Goal: Information Seeking & Learning: Learn about a topic

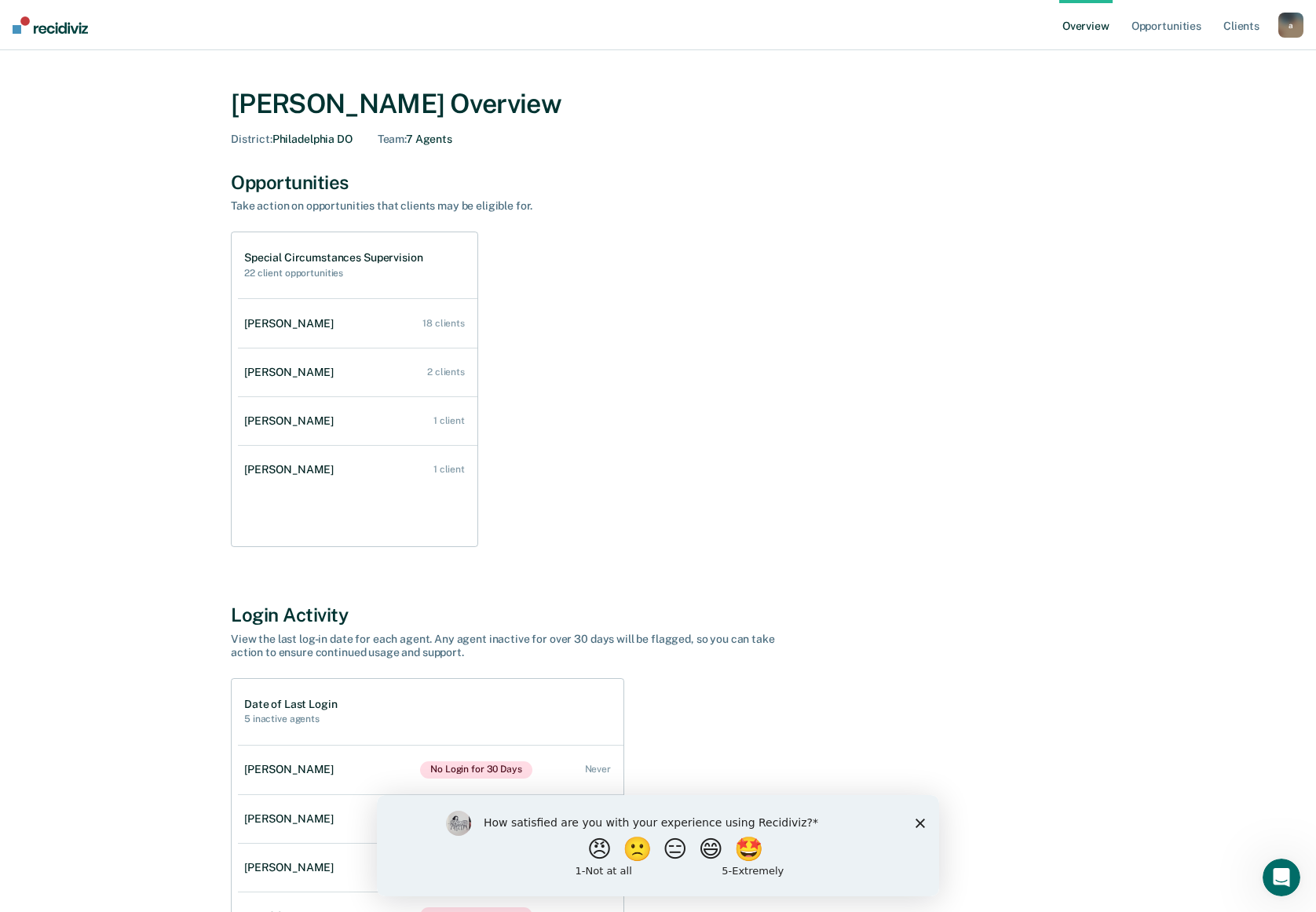
click at [917, 824] on polygon "Close survey" at bounding box center [920, 823] width 10 height 10
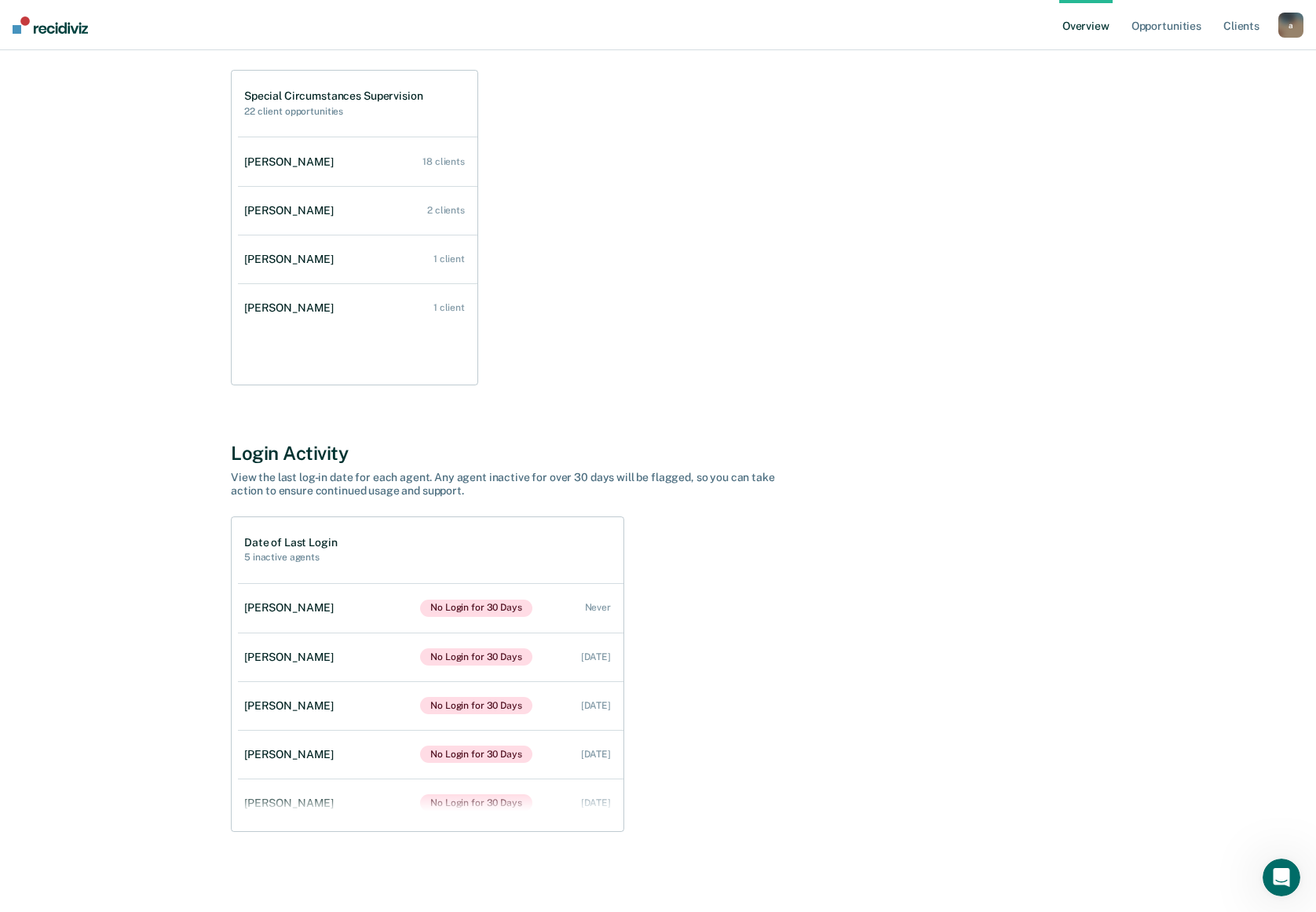
click at [631, 770] on div "Date of Last Login 5 inactive agents [PERSON_NAME] No Login for 30 Days Never […" at bounding box center [658, 673] width 854 height 315
click at [610, 769] on link "[PERSON_NAME] No Login for 30 Days [DATE]" at bounding box center [430, 754] width 385 height 49
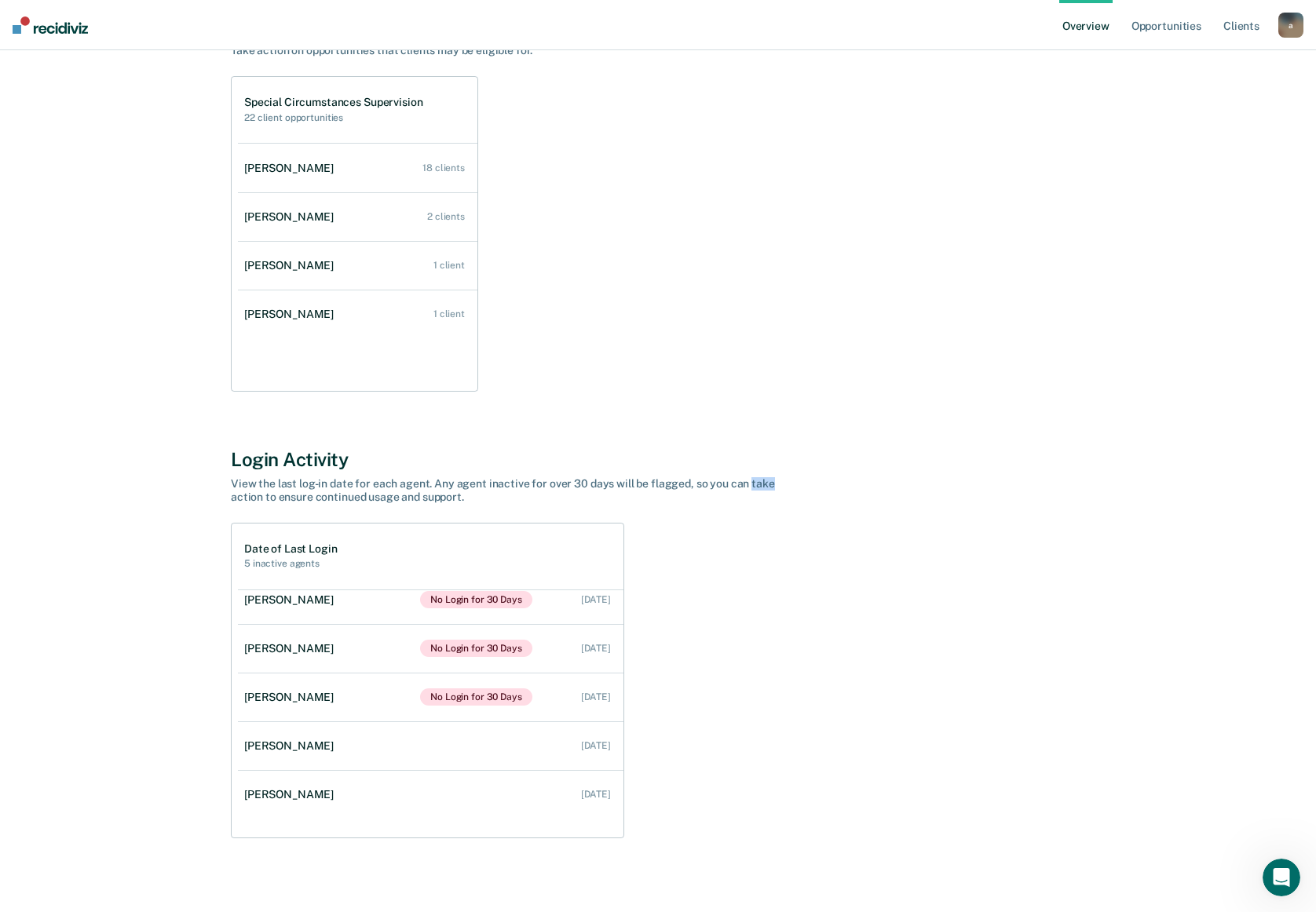
scroll to position [118, 0]
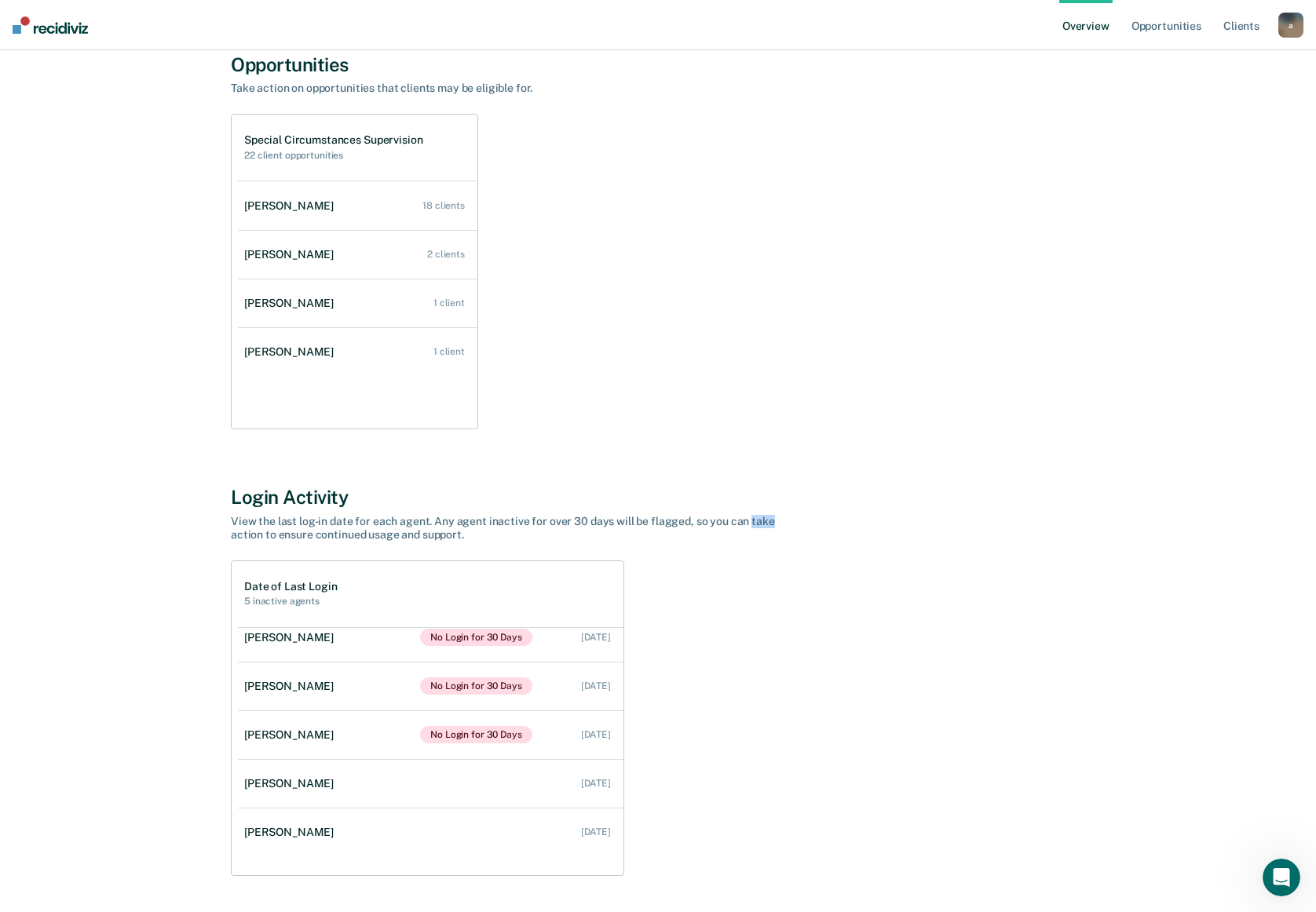
click at [657, 378] on div "Special Circumstances Supervision 22 client opportunities [PERSON_NAME] 18 clie…" at bounding box center [658, 271] width 854 height 315
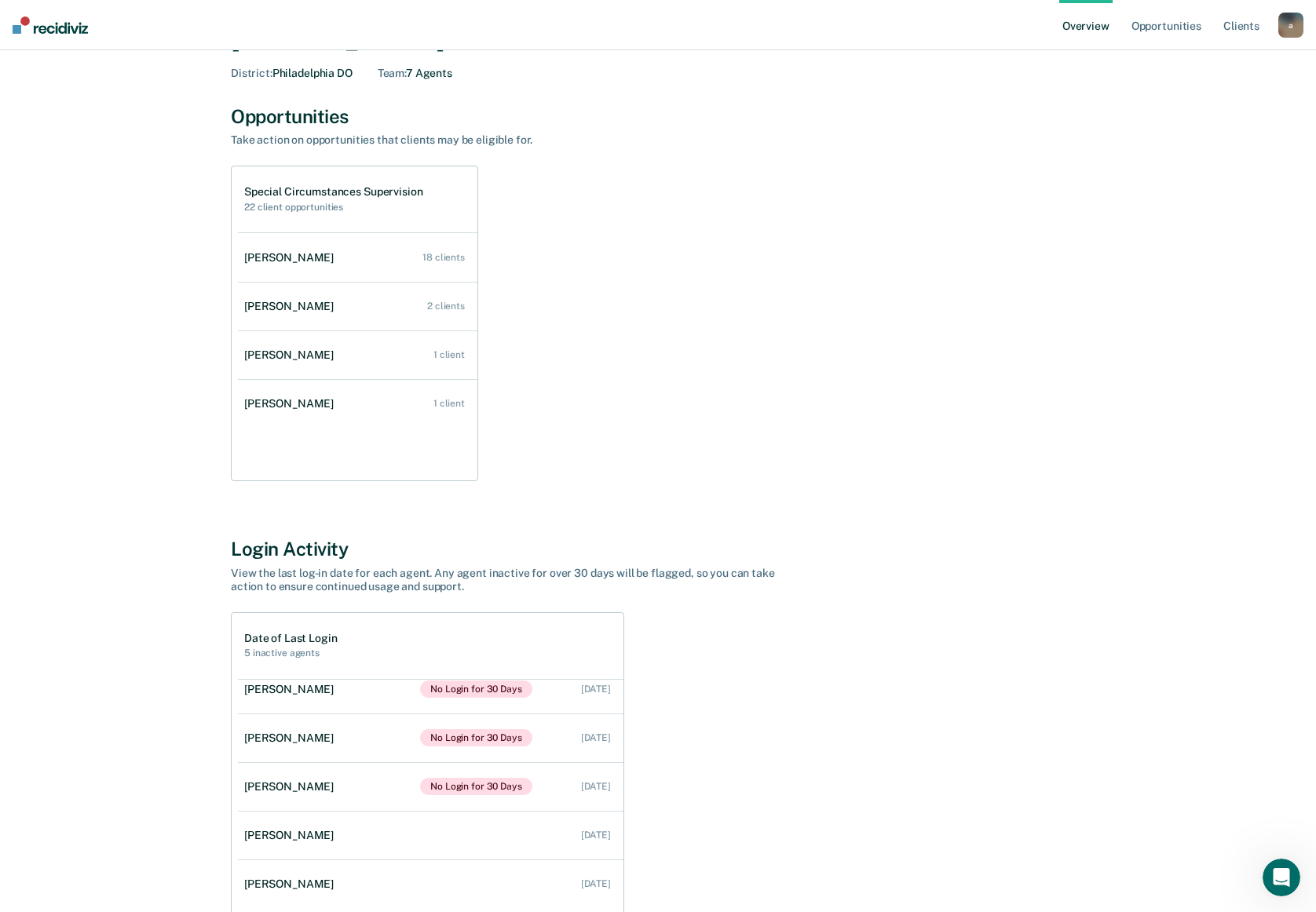
scroll to position [0, 0]
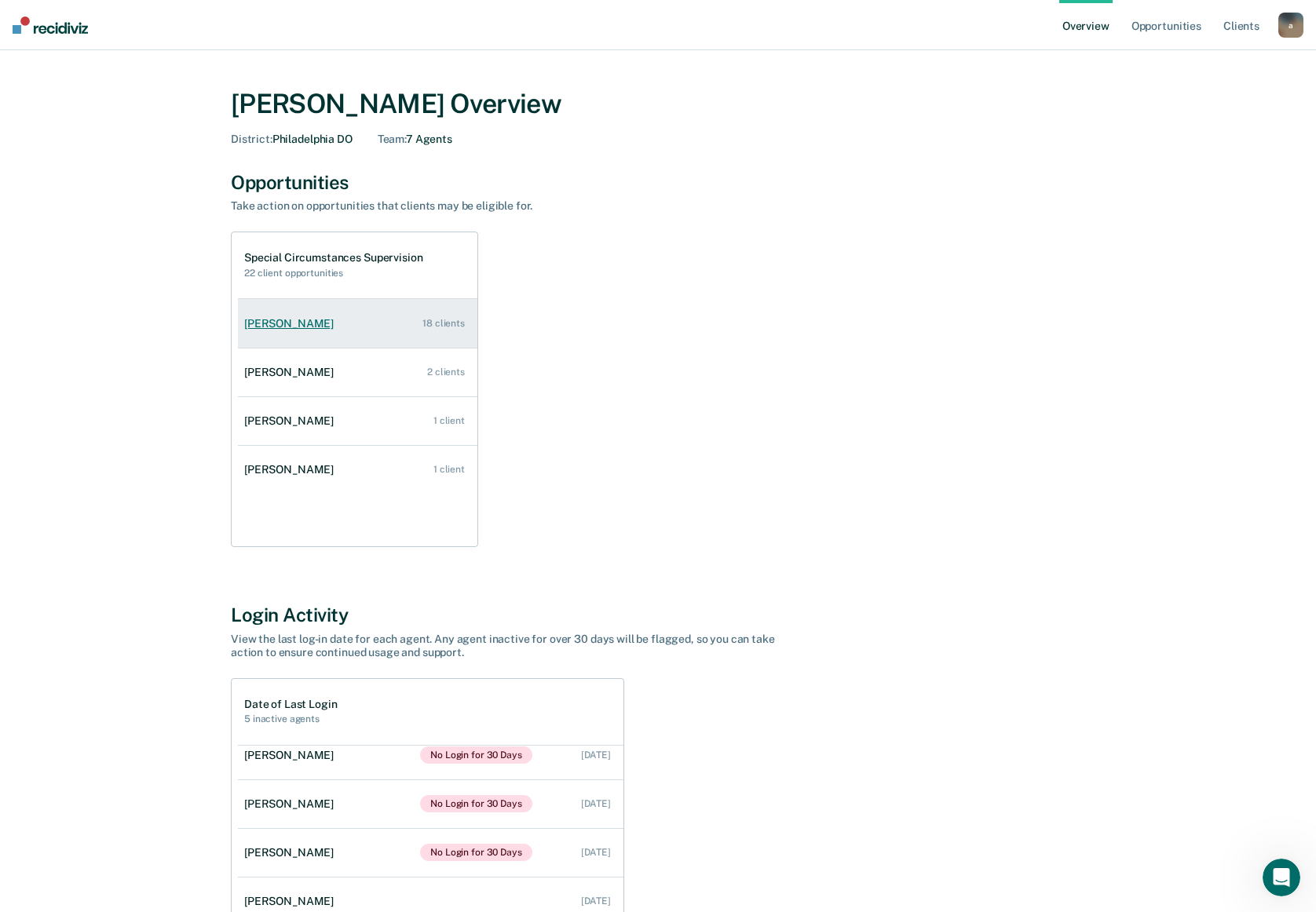
click at [446, 328] on div "18 clients" at bounding box center [443, 323] width 42 height 11
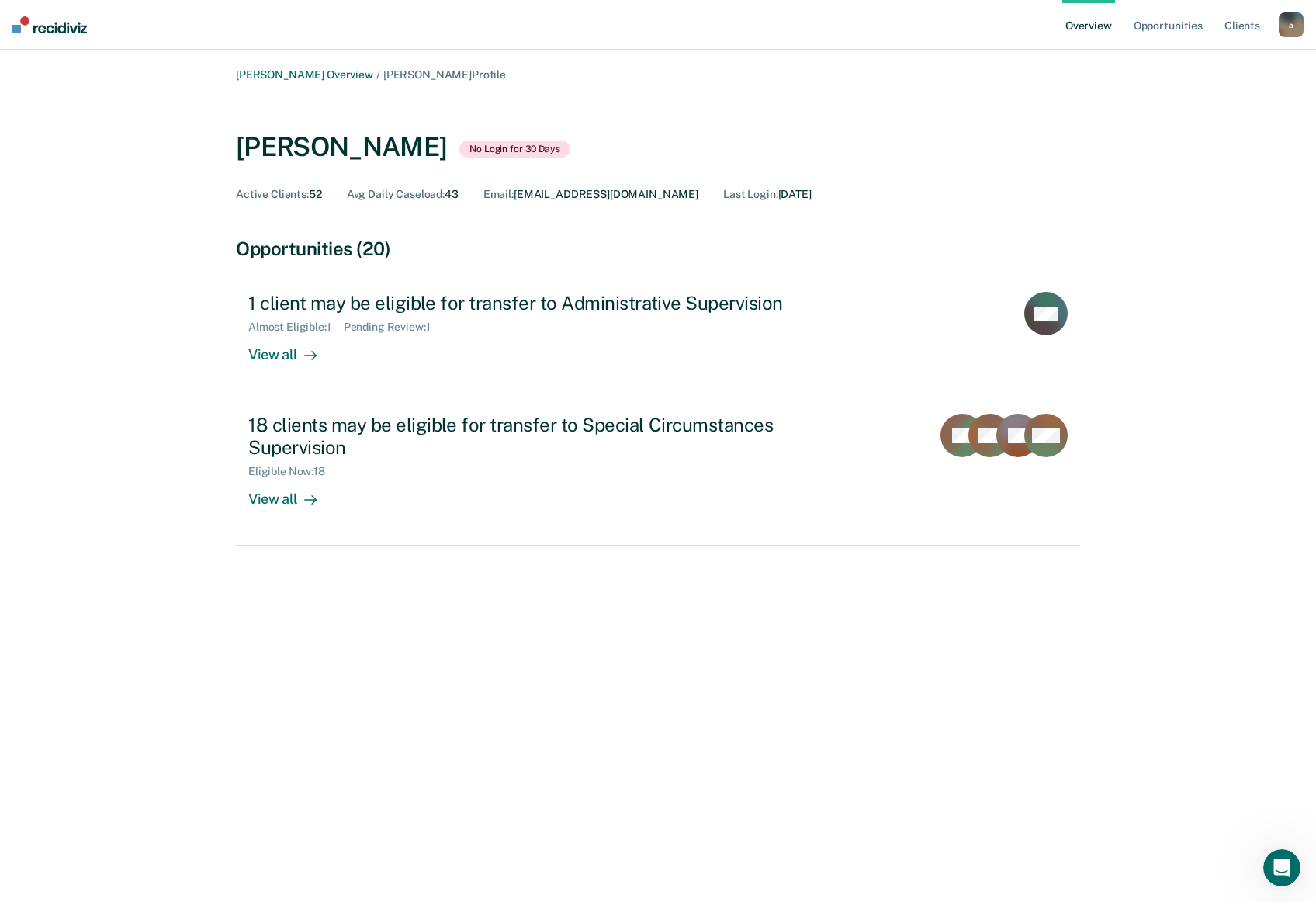
click at [321, 498] on div "View all" at bounding box center [292, 492] width 87 height 30
